Goal: Navigation & Orientation: Find specific page/section

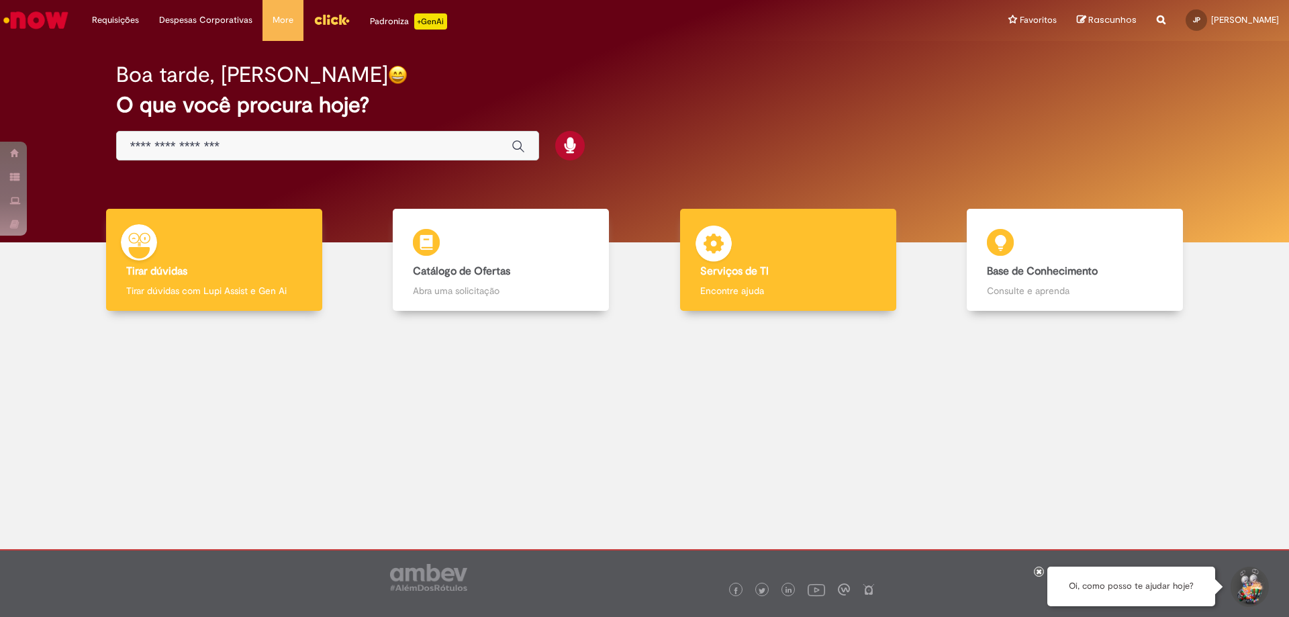
click at [791, 259] on div "Serviços de TI Serviços de TI Encontre ajuda" at bounding box center [788, 260] width 216 height 103
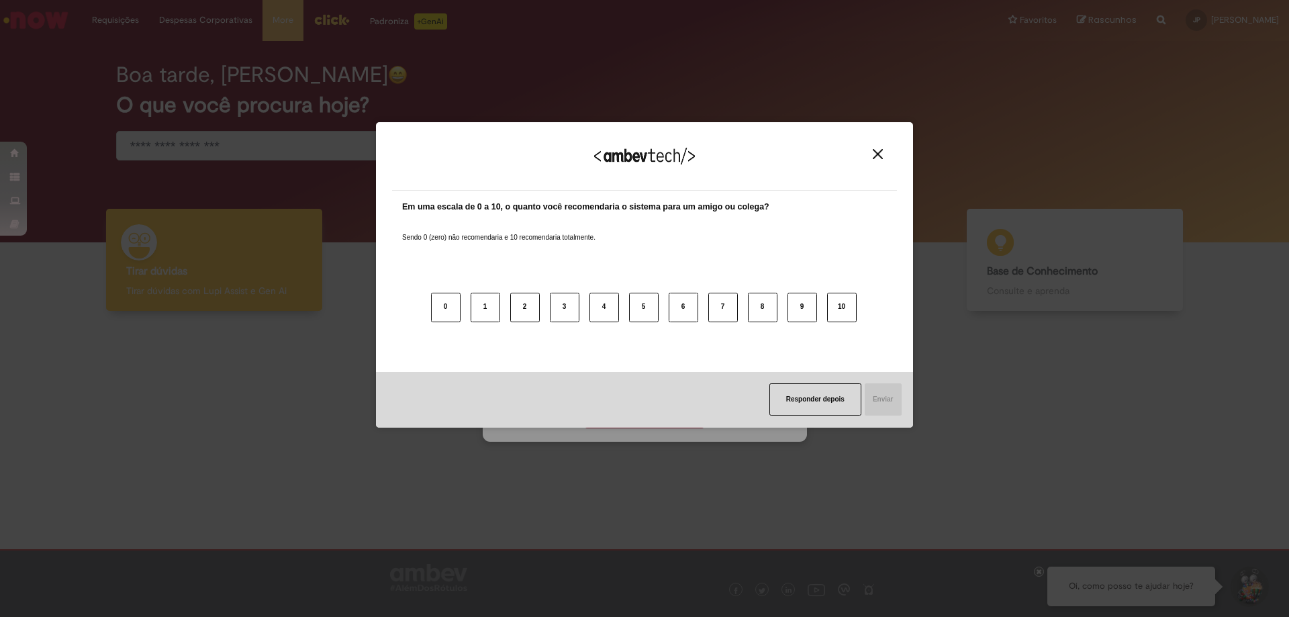
click at [878, 160] on button "Close" at bounding box center [878, 153] width 18 height 11
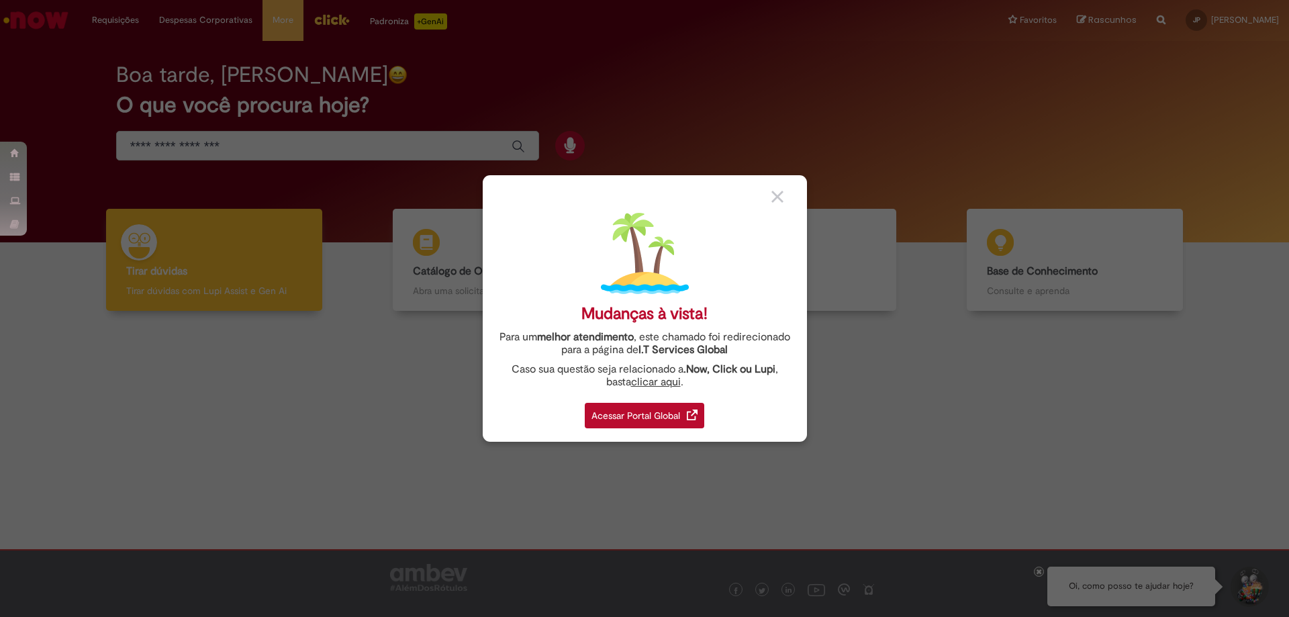
click at [777, 202] on img at bounding box center [777, 197] width 12 height 12
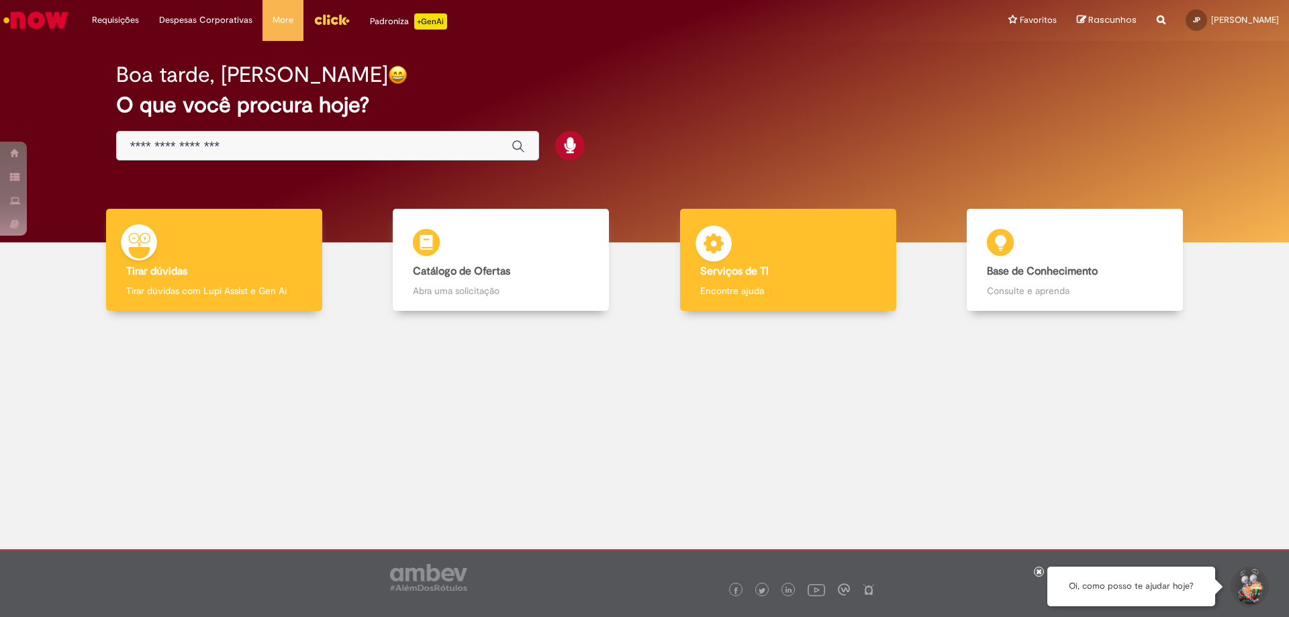
click at [786, 254] on div "Serviços de TI Serviços de TI Encontre ajuda" at bounding box center [788, 260] width 216 height 103
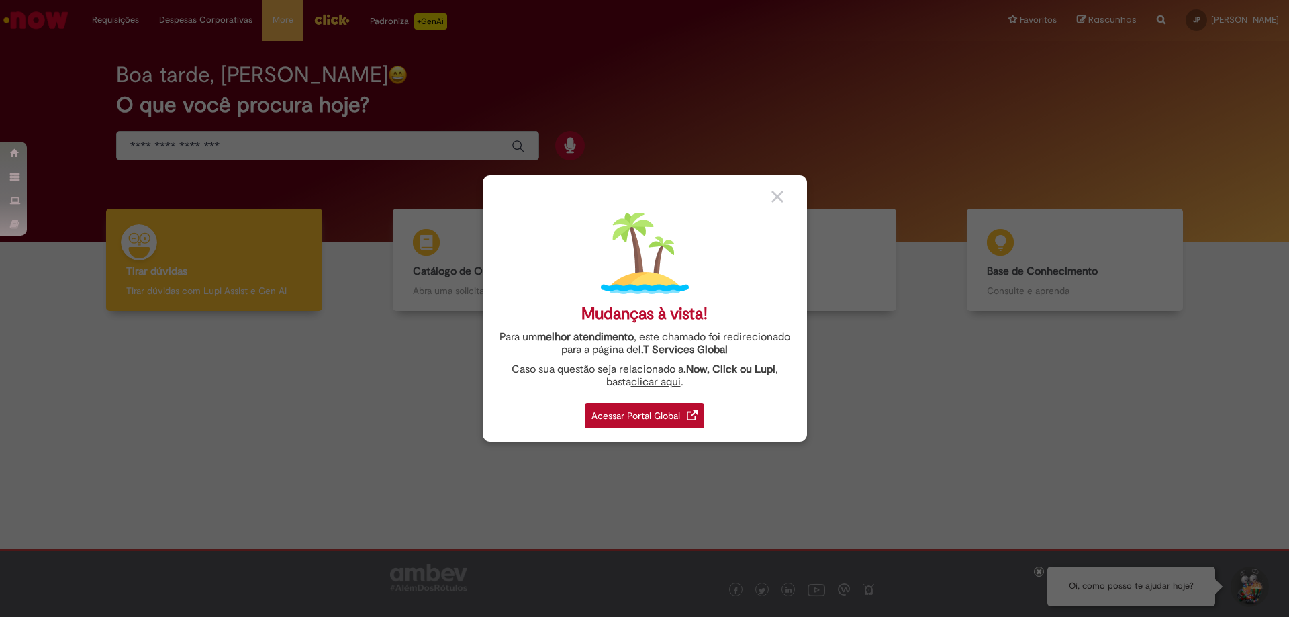
click at [690, 404] on div "Acessar Portal Global" at bounding box center [645, 416] width 120 height 26
